Goal: Communication & Community: Answer question/provide support

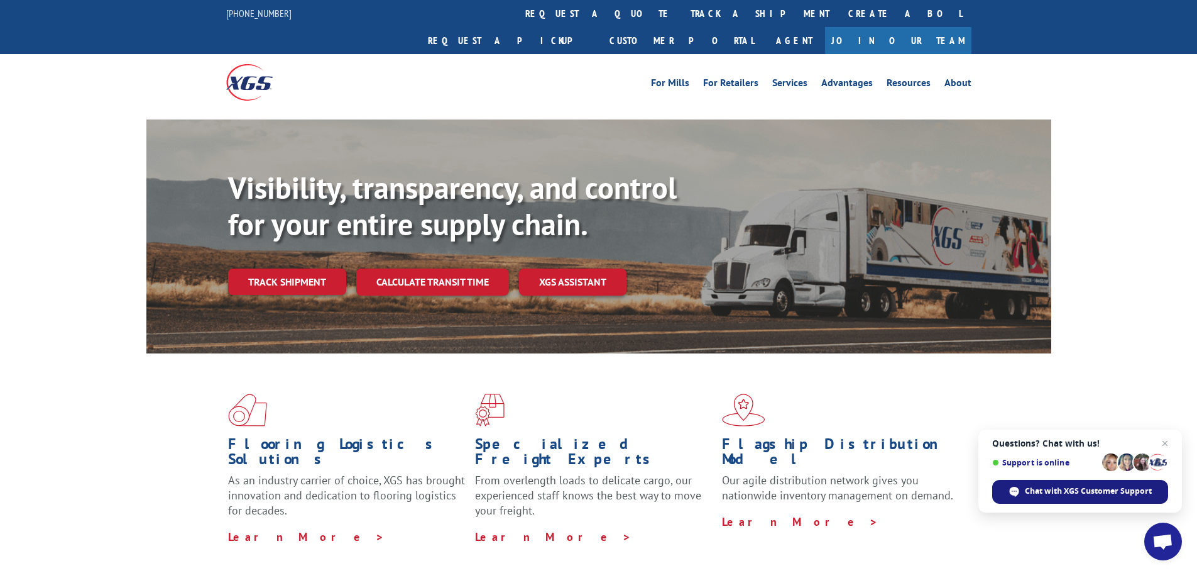
click at [1096, 492] on span "Chat with XGS Customer Support" at bounding box center [1088, 490] width 127 height 11
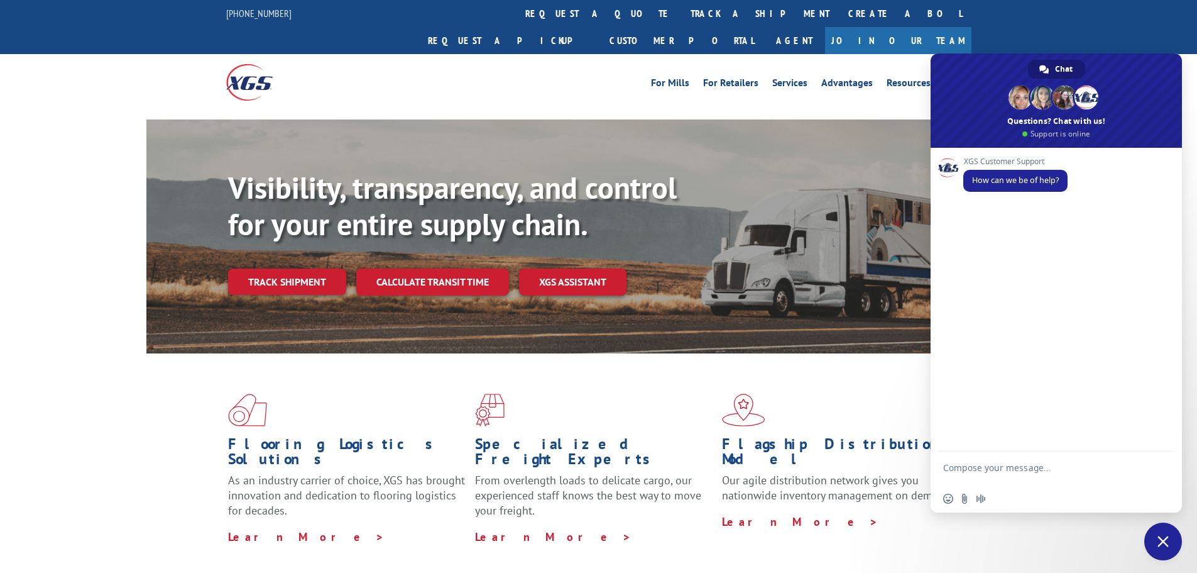
click at [1043, 466] on textarea "Compose your message..." at bounding box center [1042, 473] width 199 height 23
type textarea "Hello"
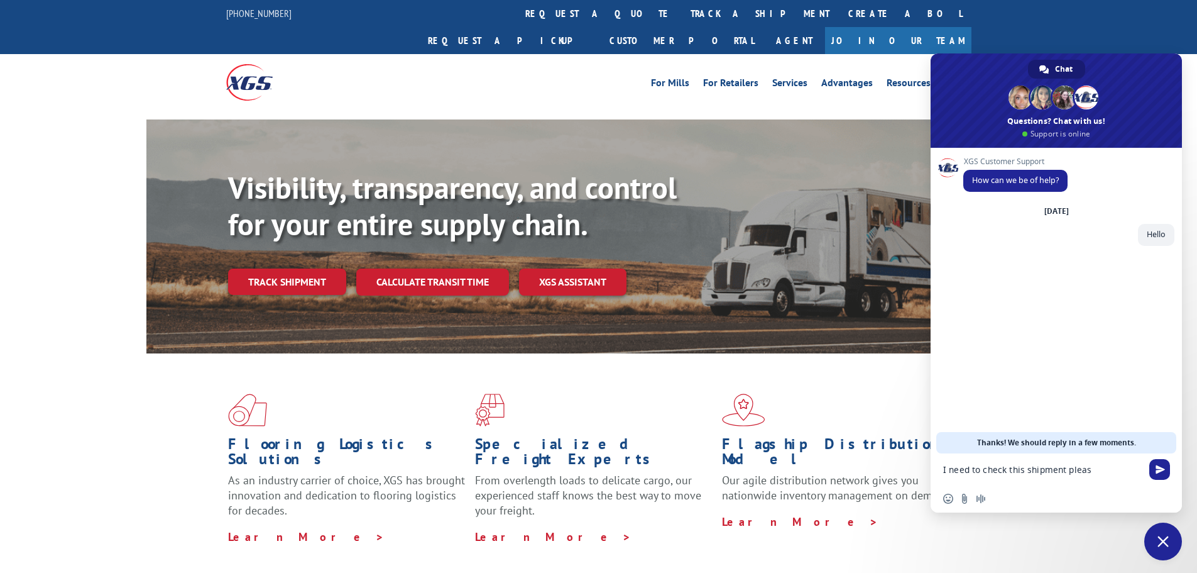
type textarea "I need to check this shipment please"
paste textarea "FPX00322556"
type textarea "FPX00322556"
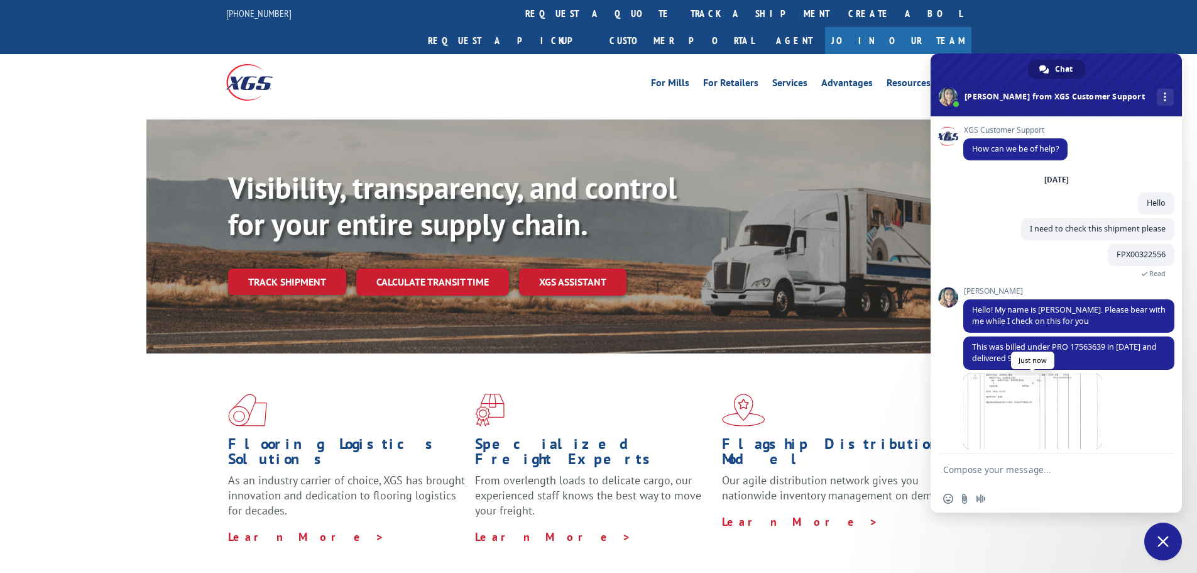
scroll to position [10, 0]
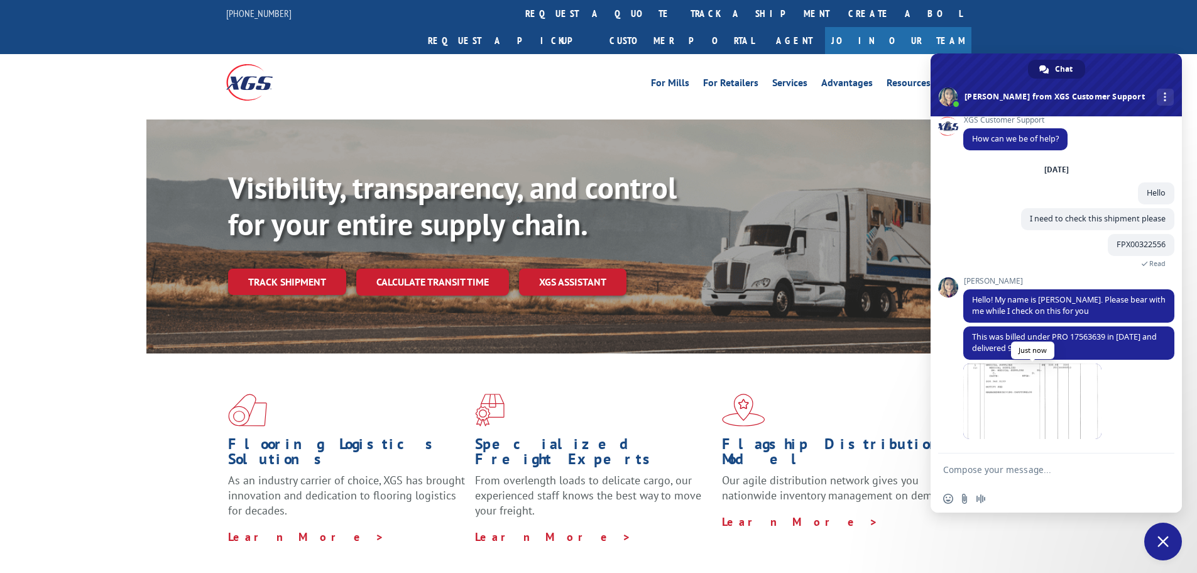
click at [1016, 400] on span at bounding box center [1032, 400] width 138 height 75
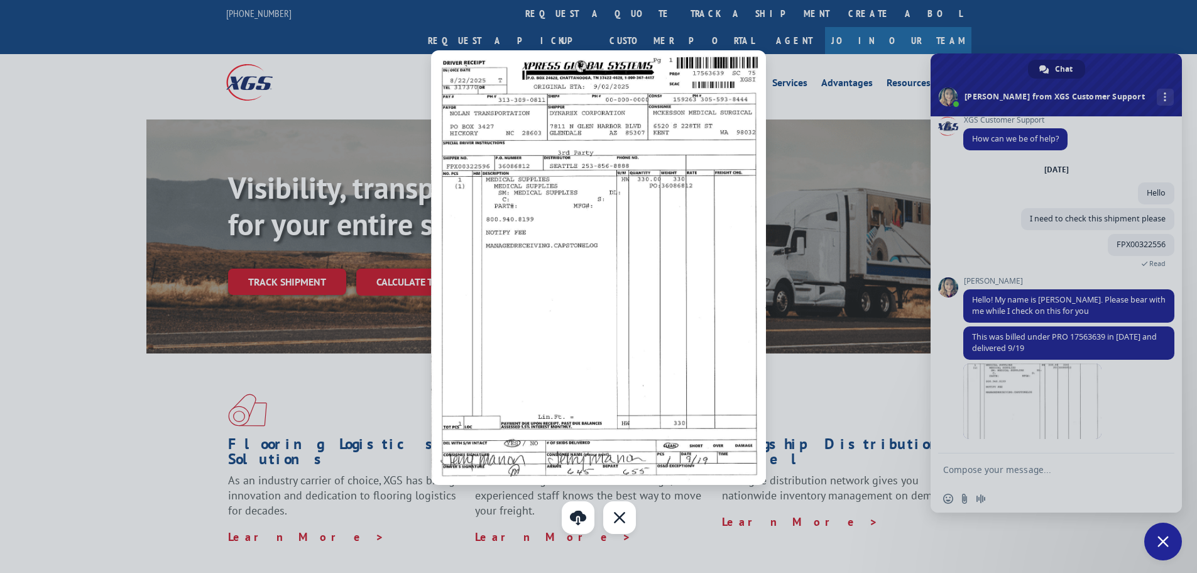
click at [1032, 398] on div at bounding box center [598, 286] width 1197 height 573
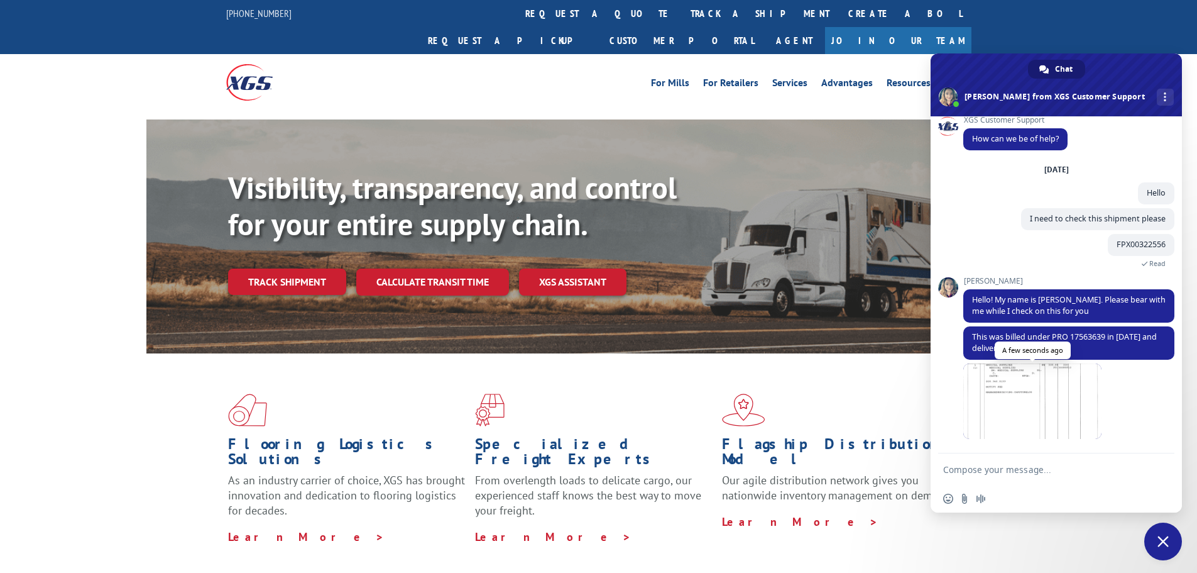
click at [1032, 398] on span at bounding box center [1032, 400] width 138 height 75
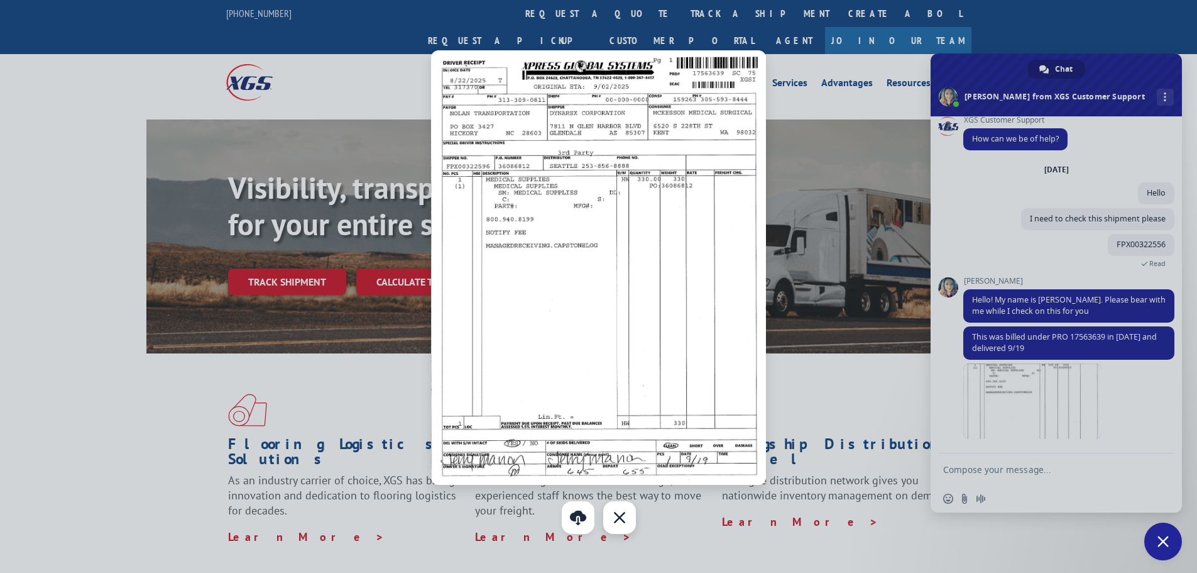
drag, startPoint x: 628, startPoint y: 522, endPoint x: 652, endPoint y: 521, distance: 23.9
click at [628, 521] on div "Close" at bounding box center [619, 517] width 33 height 33
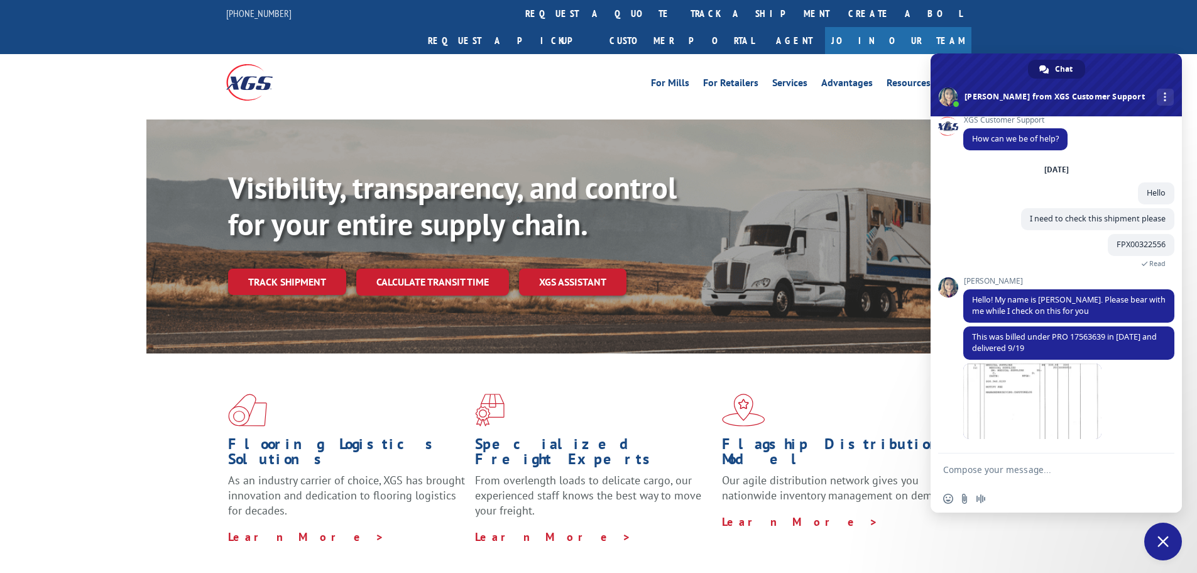
click at [1083, 465] on textarea "Compose your message..." at bounding box center [1042, 469] width 199 height 11
type textarea "HI"
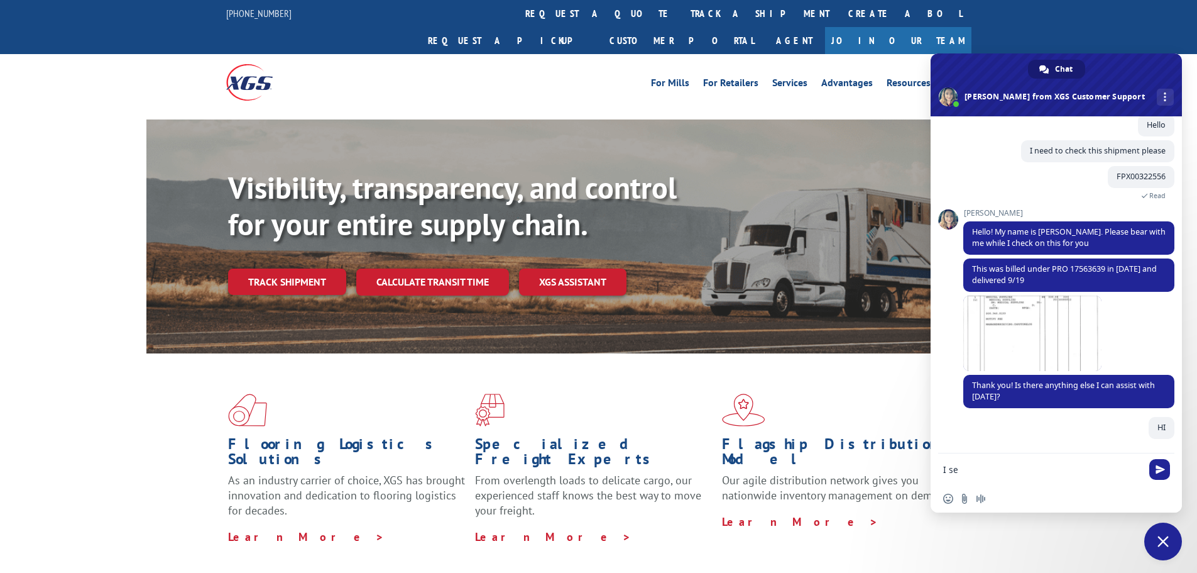
scroll to position [78, 0]
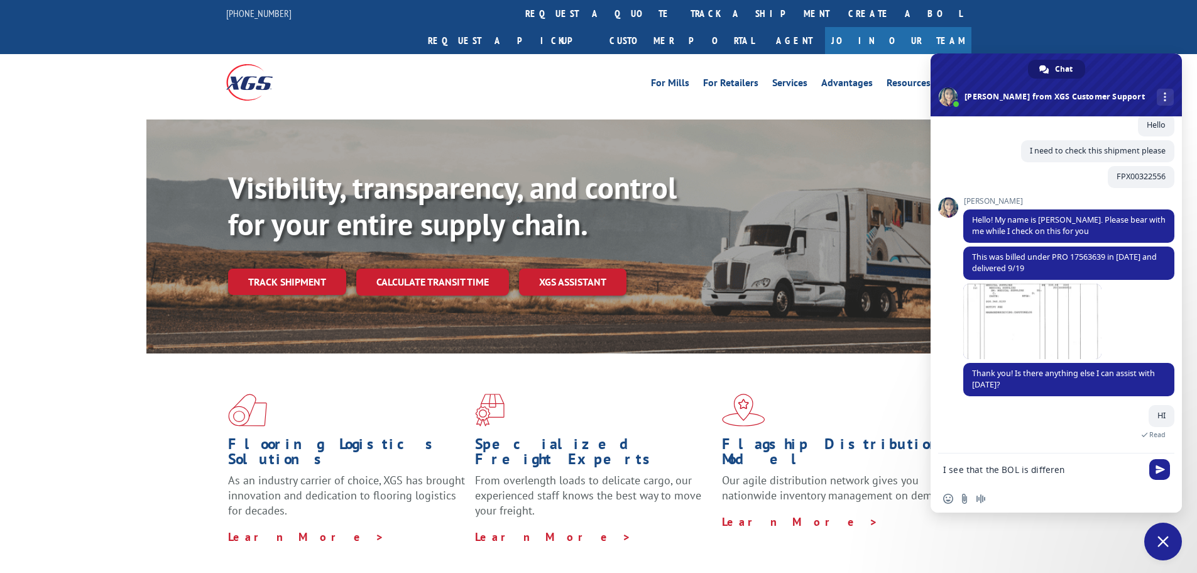
type textarea "I see that the BOL is different"
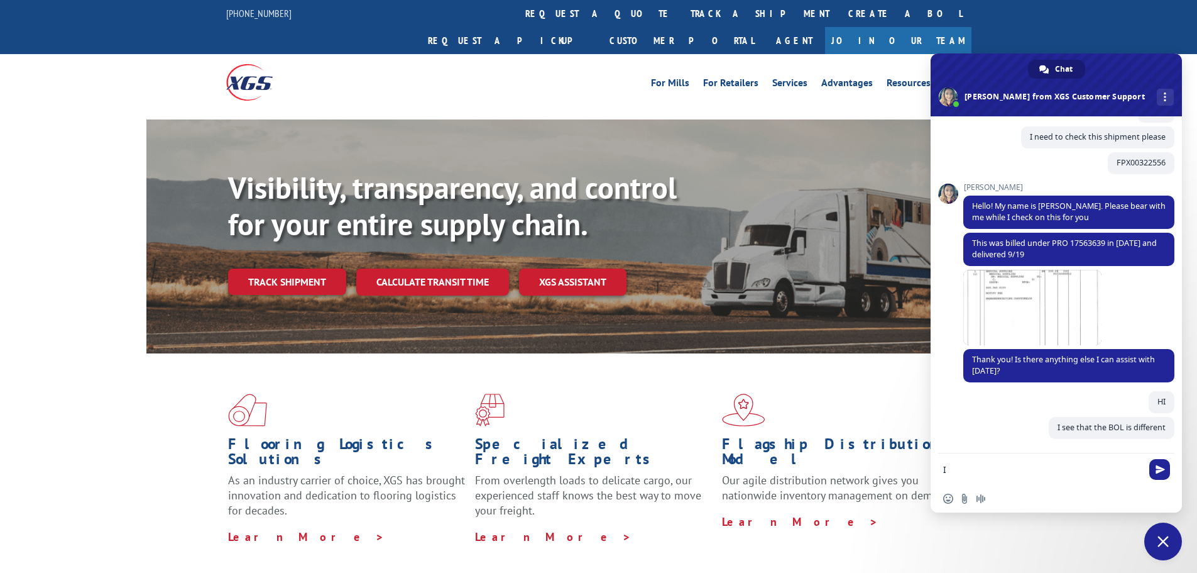
scroll to position [104, 0]
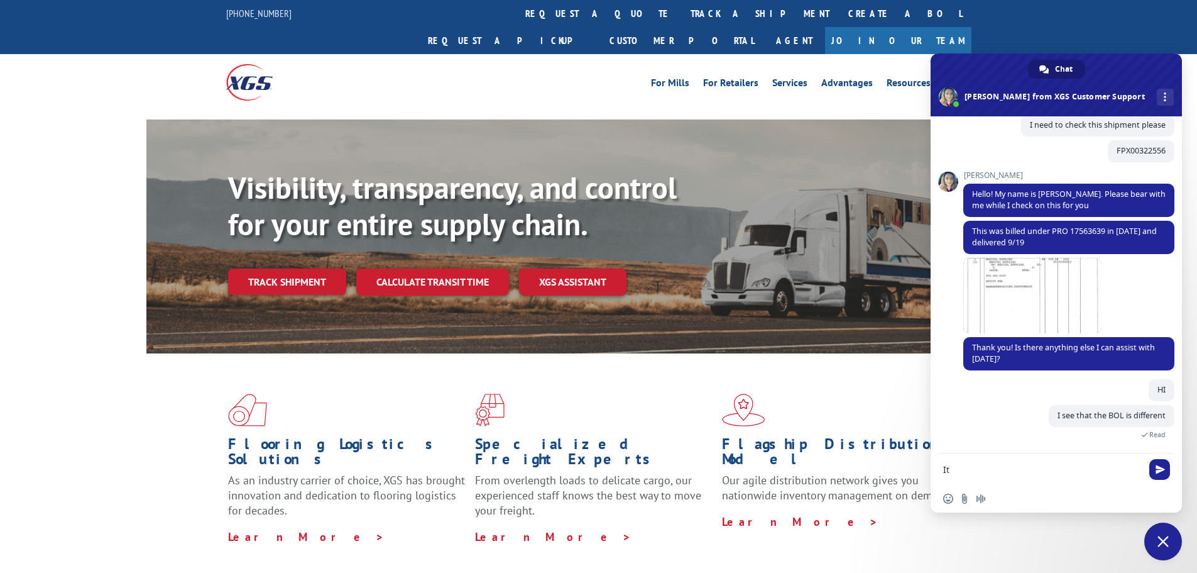
type textarea "I"
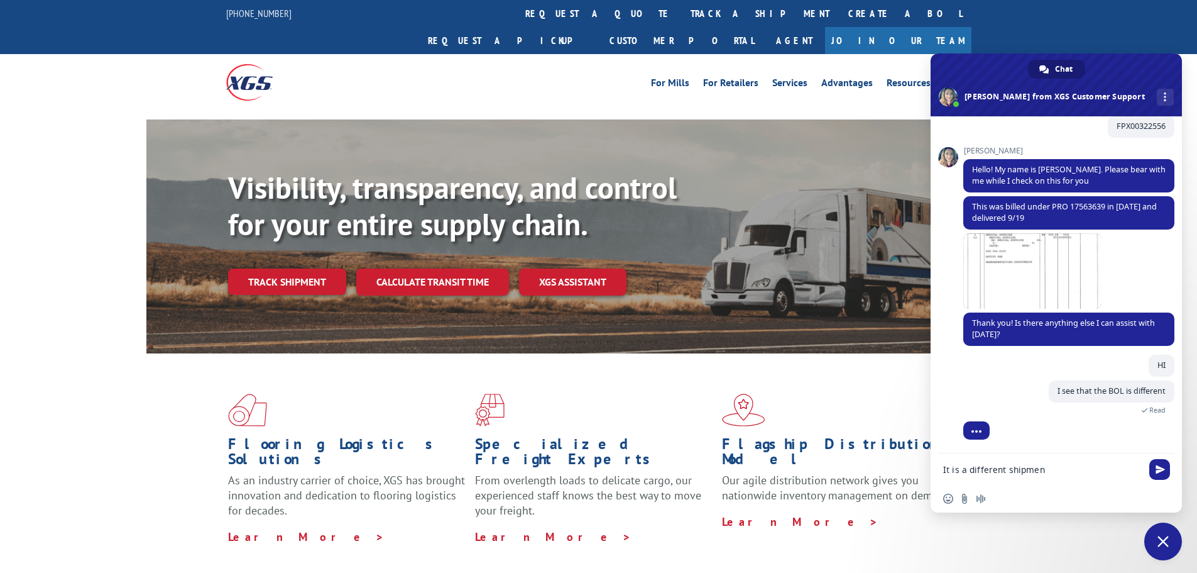
type textarea "It is a different shipment"
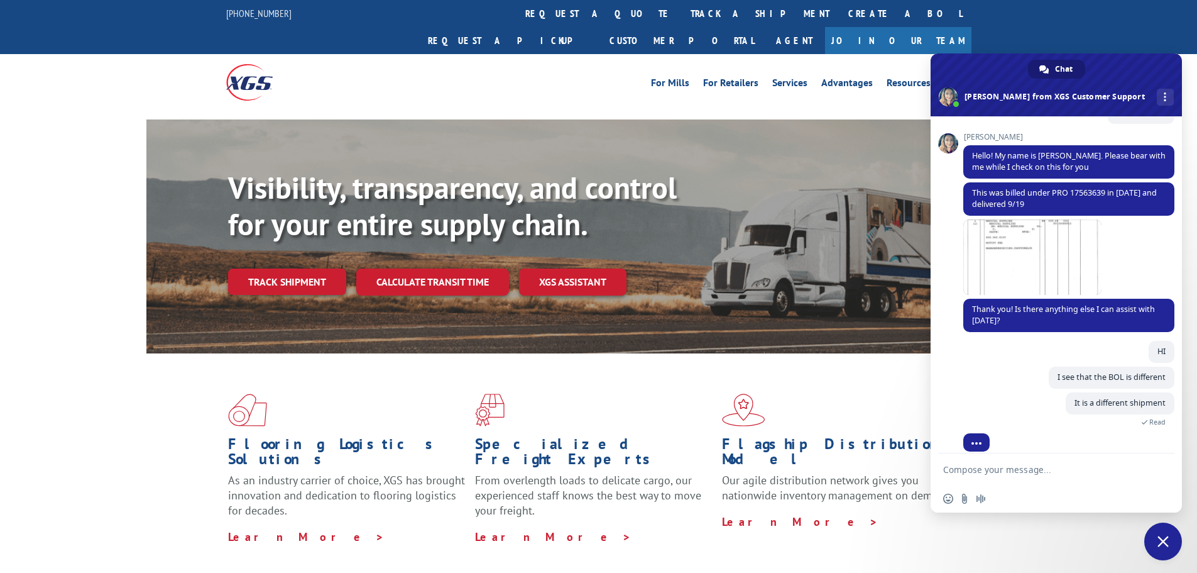
scroll to position [154, 0]
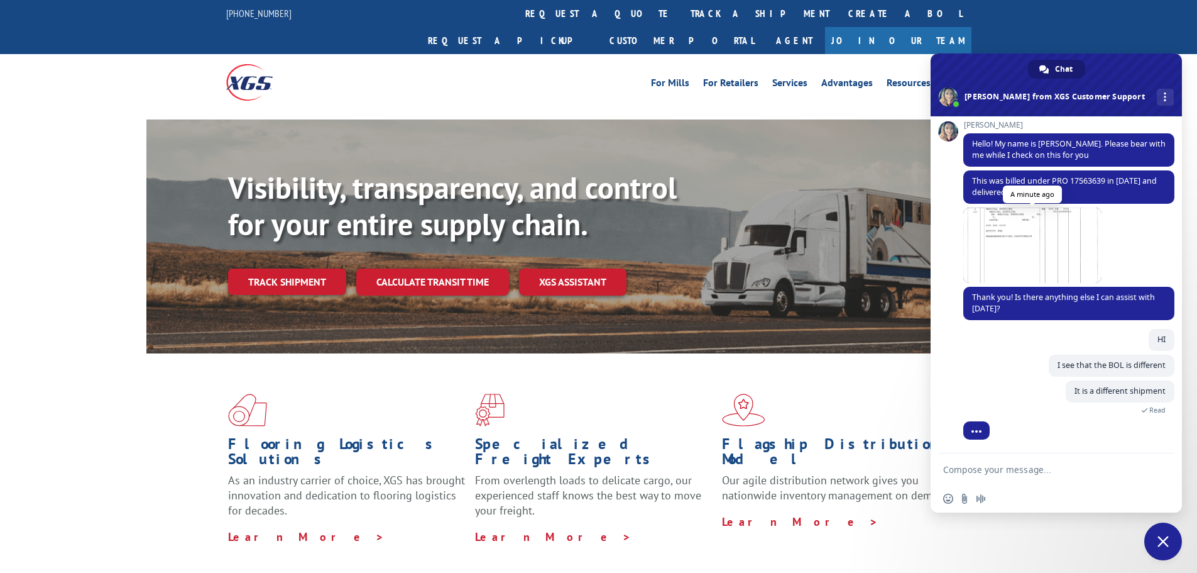
click at [1024, 236] on span at bounding box center [1032, 244] width 138 height 75
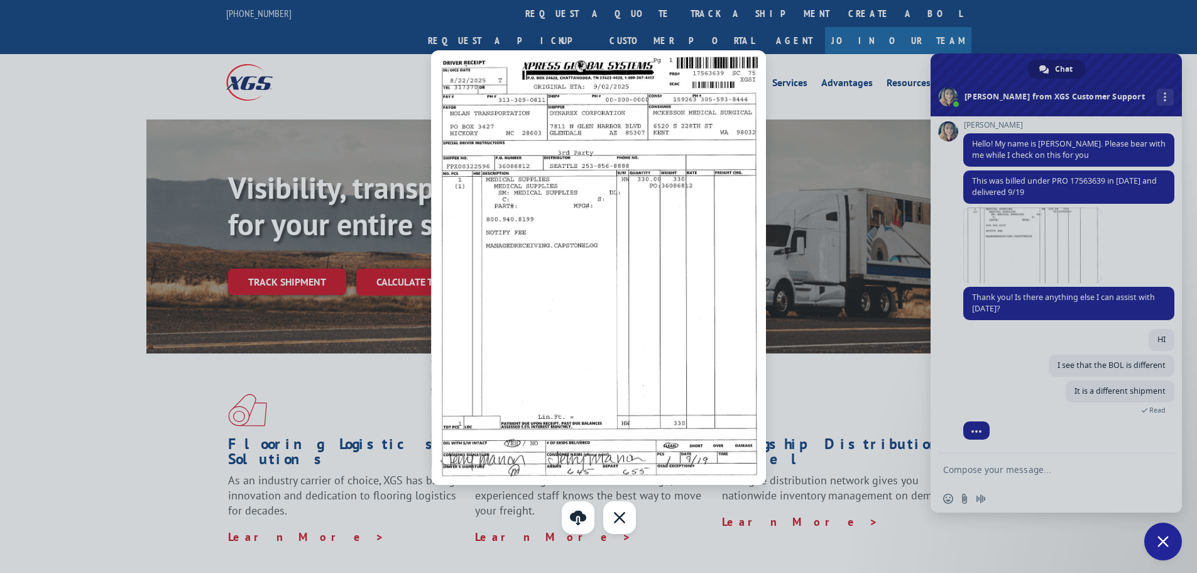
click at [618, 525] on div "Close" at bounding box center [619, 517] width 33 height 33
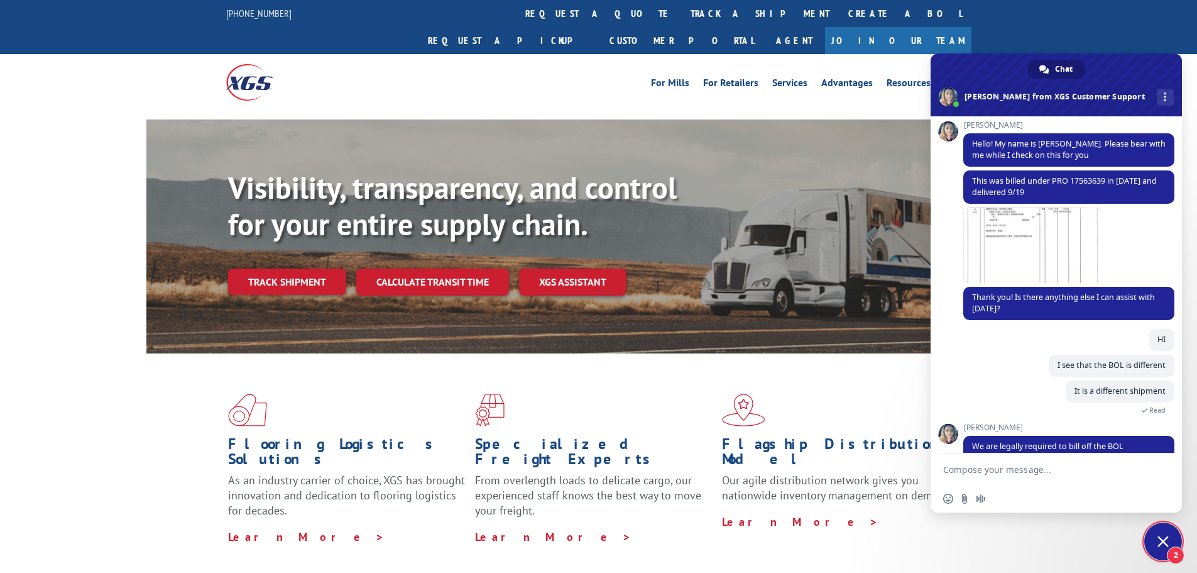
scroll to position [275, 0]
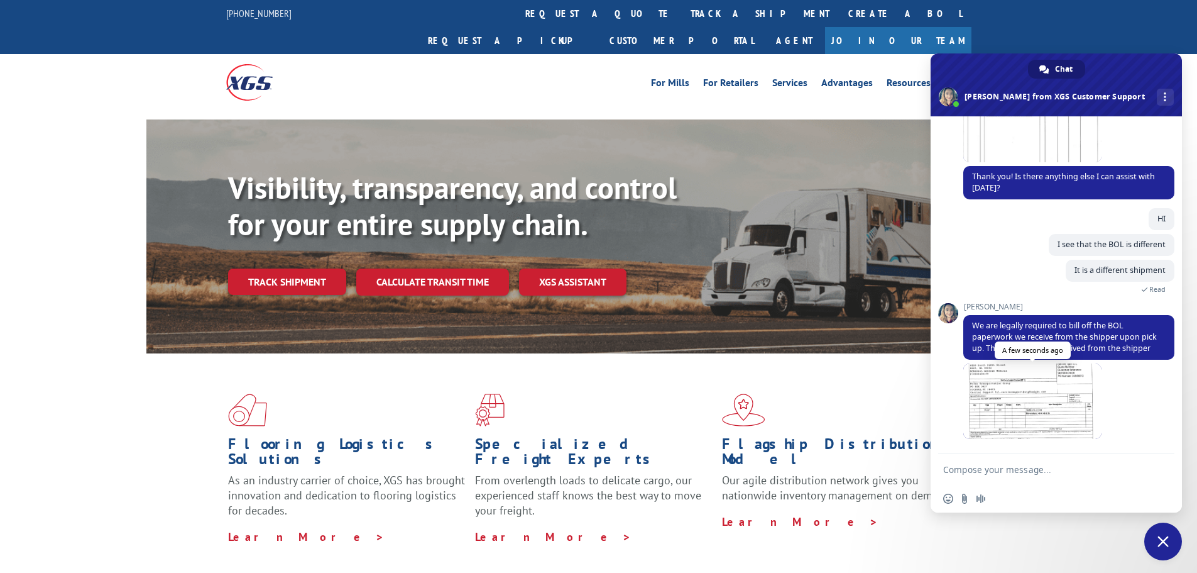
click at [1034, 412] on span at bounding box center [1032, 400] width 138 height 75
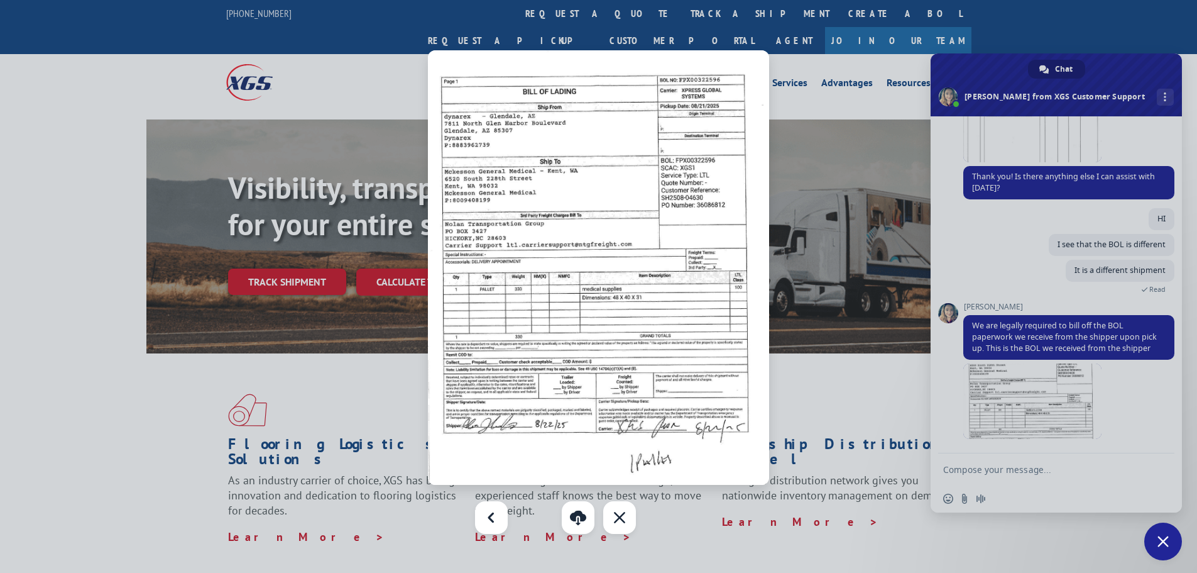
click at [1040, 420] on div at bounding box center [598, 286] width 1197 height 573
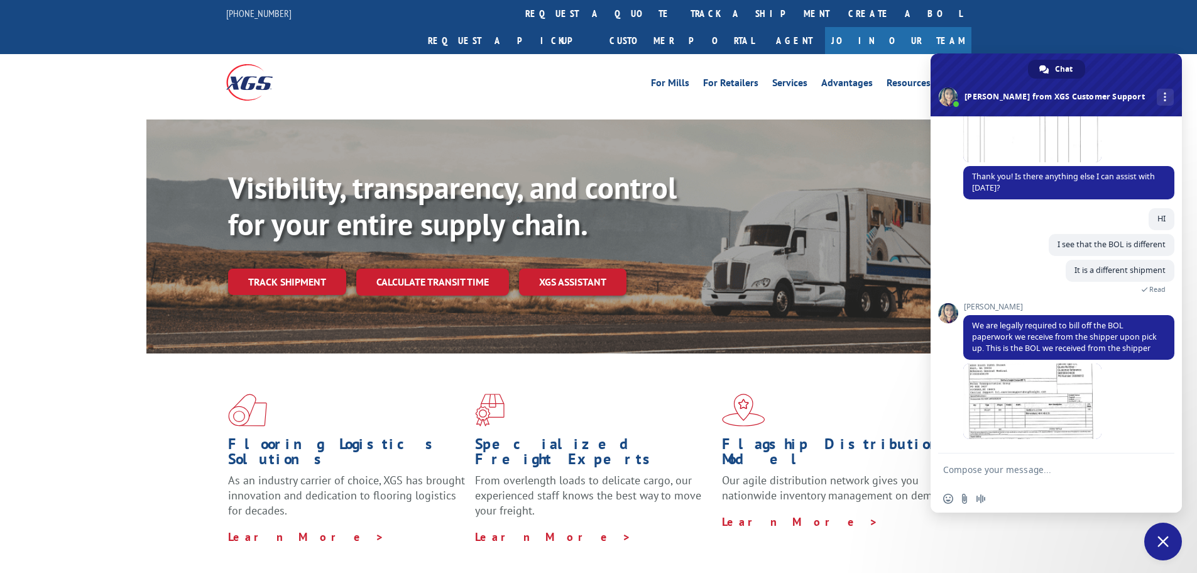
click at [1039, 476] on form at bounding box center [1042, 470] width 199 height 34
drag, startPoint x: 1041, startPoint y: 457, endPoint x: 1047, endPoint y: 476, distance: 20.3
click at [1043, 460] on form at bounding box center [1042, 470] width 199 height 34
click at [1051, 481] on form at bounding box center [1042, 470] width 199 height 34
click at [1052, 471] on textarea "Compose your message..." at bounding box center [1042, 469] width 199 height 11
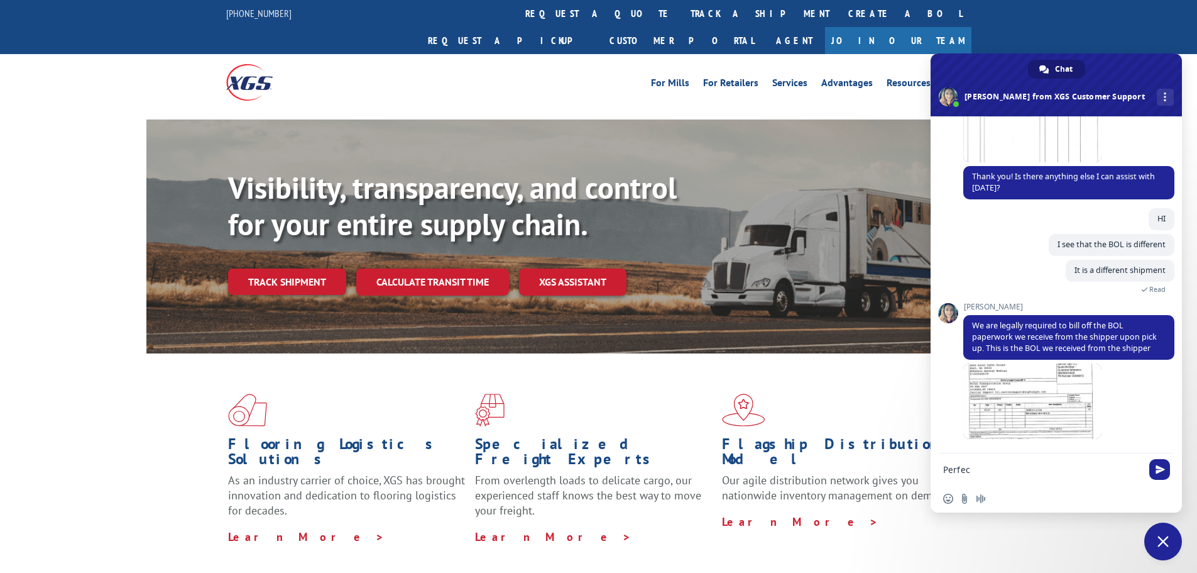
type textarea "Perfect"
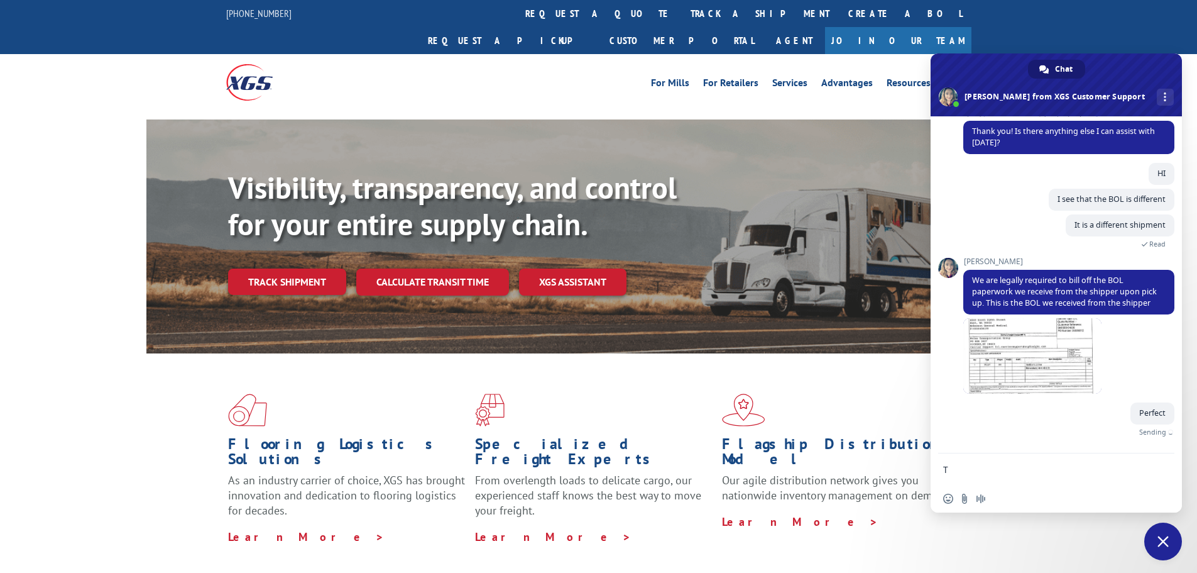
scroll to position [305, 0]
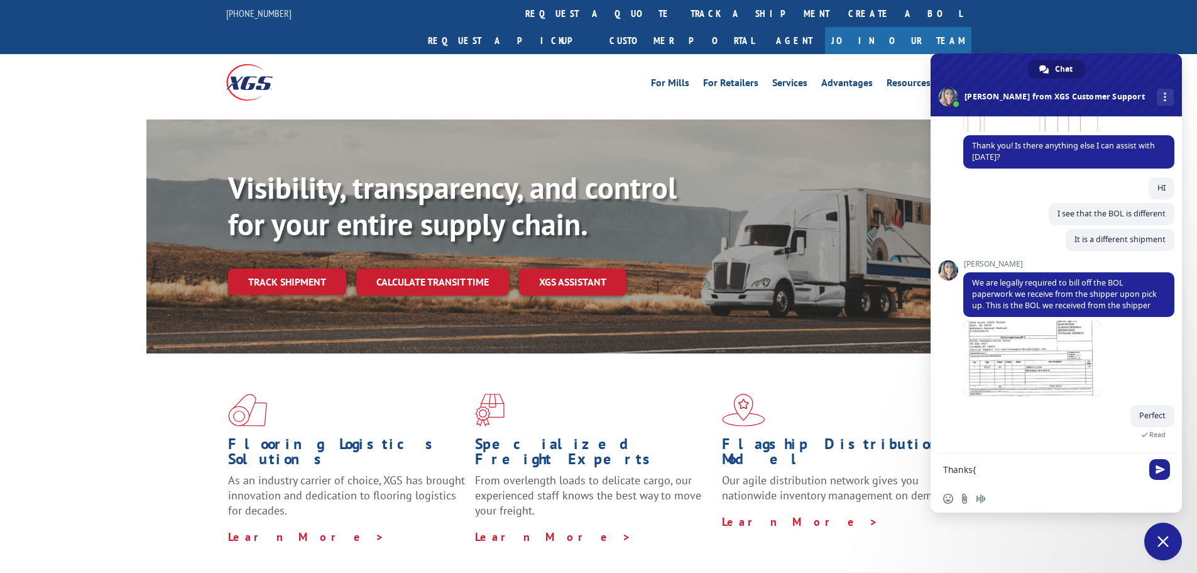
type textarea "Thanks"
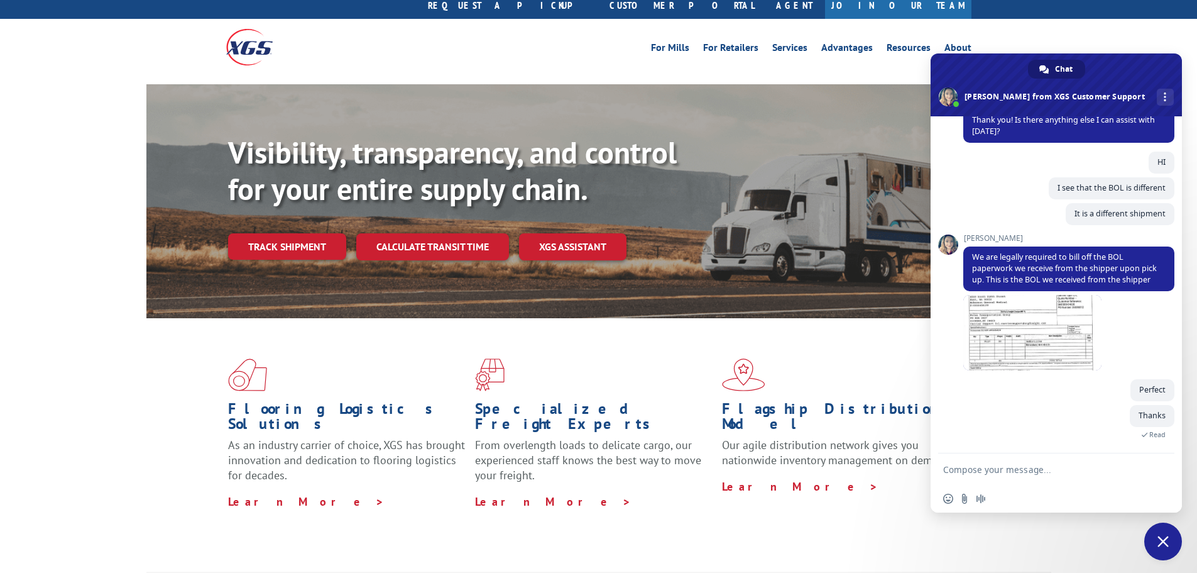
scroll to position [63, 0]
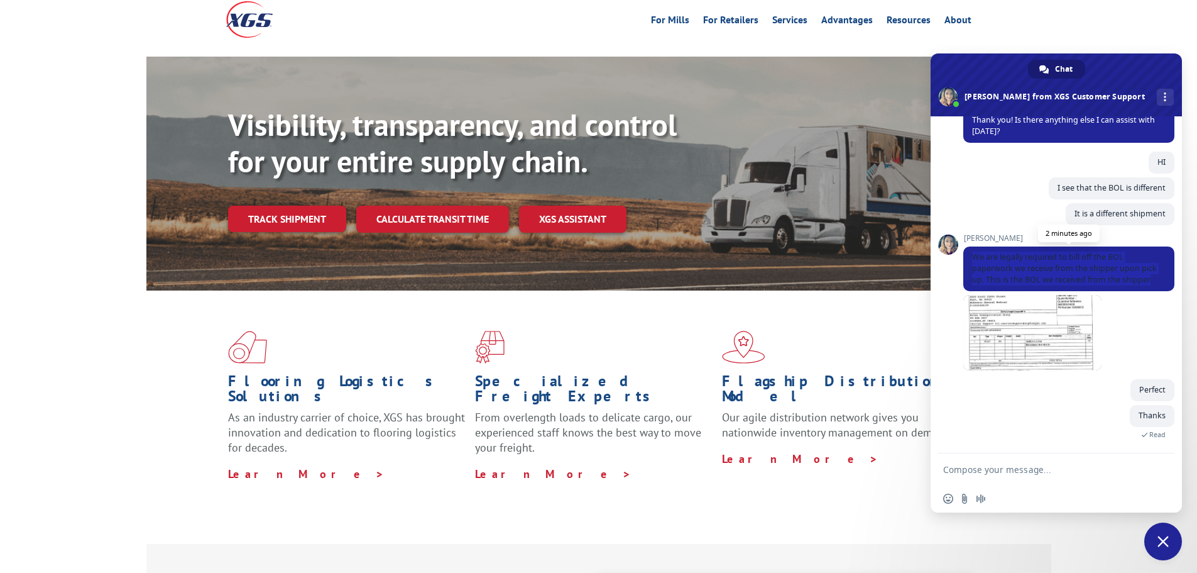
drag, startPoint x: 970, startPoint y: 255, endPoint x: 1141, endPoint y: 282, distance: 172.4
click at [1141, 282] on span "We are legally required to bill off the BOL paperwork we receive from the shipp…" at bounding box center [1068, 268] width 211 height 45
copy span "We are legally required to bill off the BOL paperwork we receive from the shipp…"
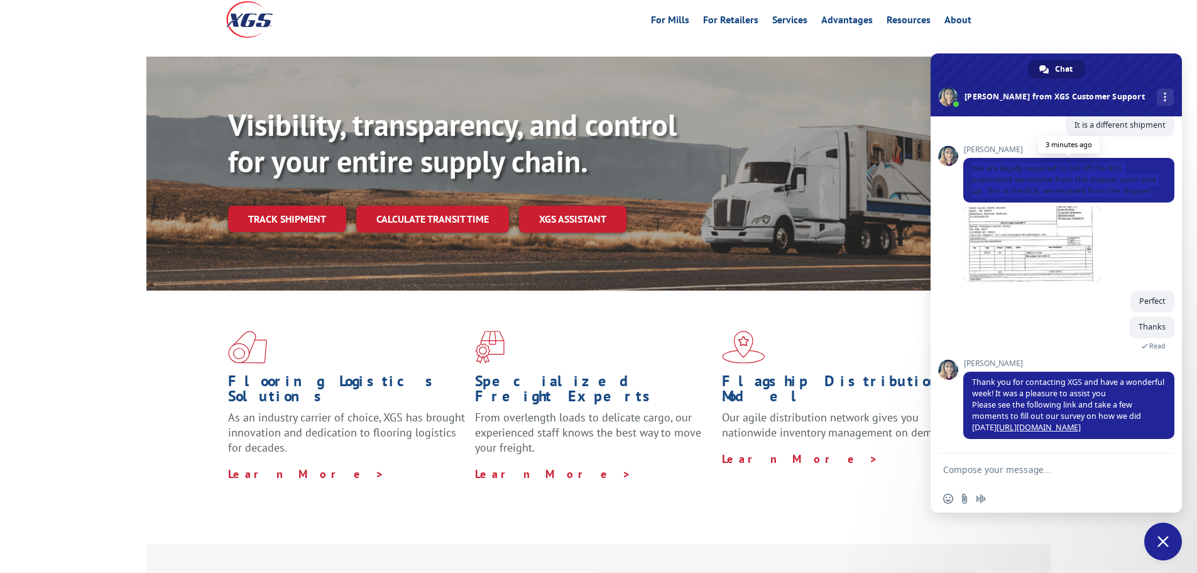
scroll to position [294, 0]
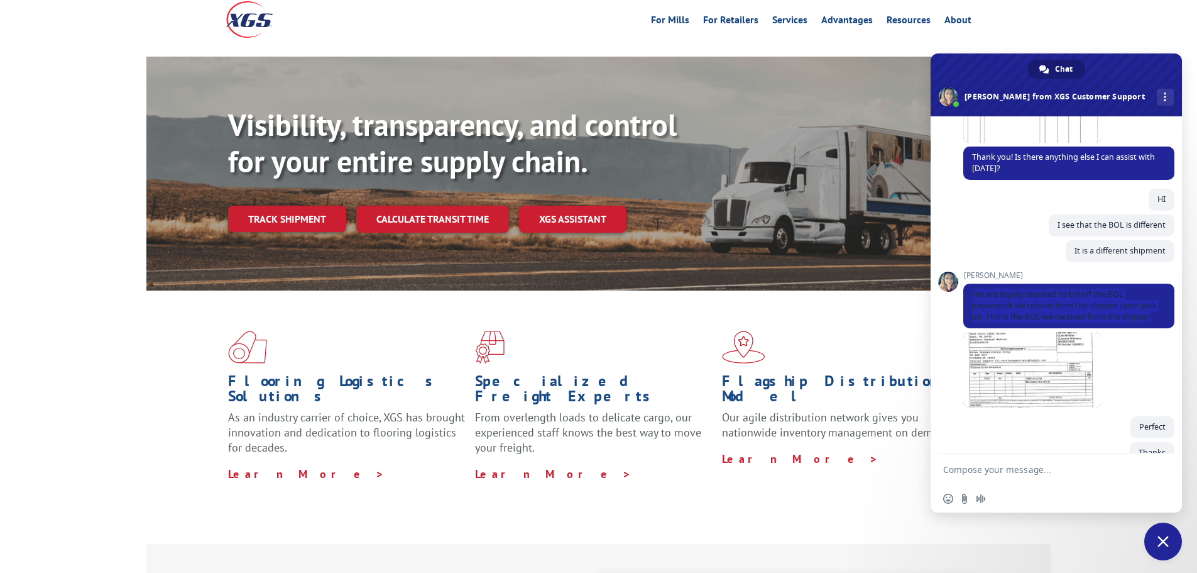
click at [1136, 337] on div "[PERSON_NAME] 3 minutes ago" at bounding box center [1068, 374] width 211 height 84
drag, startPoint x: 969, startPoint y: 292, endPoint x: 1146, endPoint y: 326, distance: 179.9
click at [1146, 326] on span "We are legally required to bill off the BOL paperwork we receive from the shipp…" at bounding box center [1068, 305] width 211 height 45
copy span "We are legally required to bill off the BOL paperwork we receive from the shipp…"
